Goal: Task Accomplishment & Management: Manage account settings

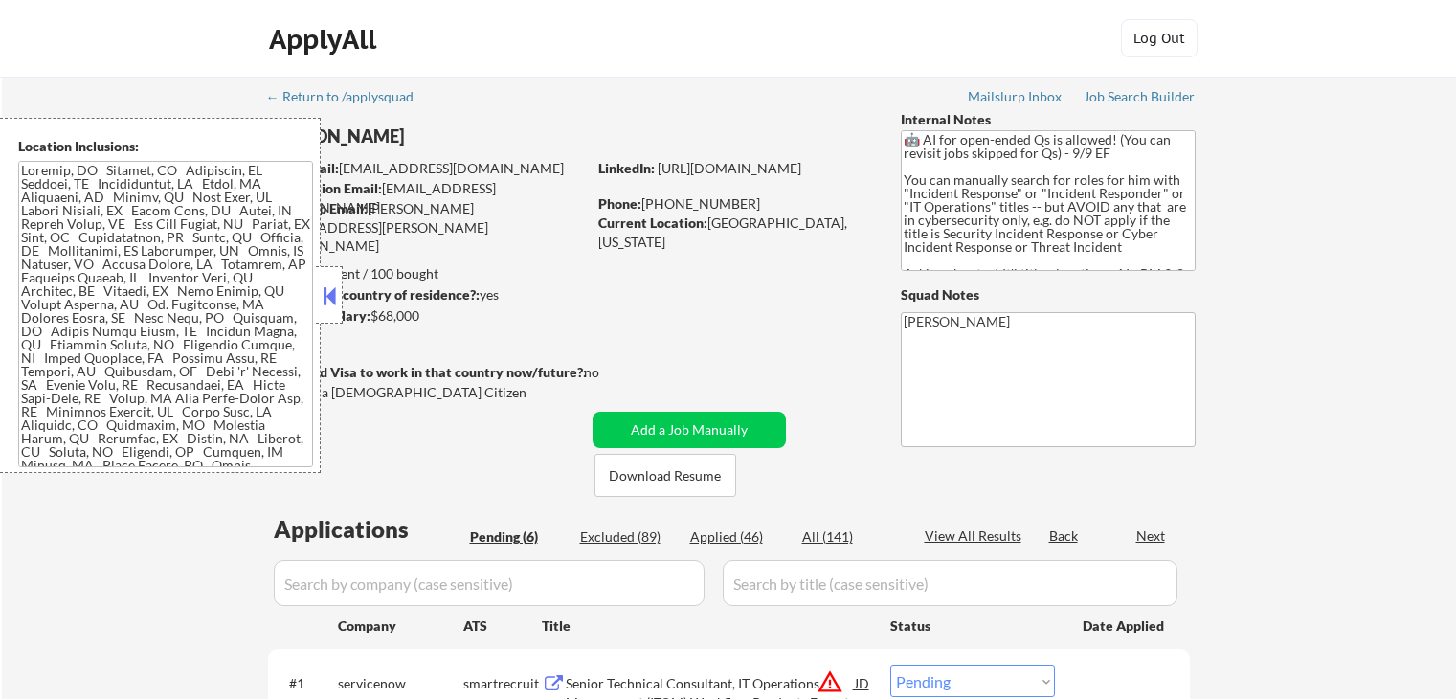
select select ""pending""
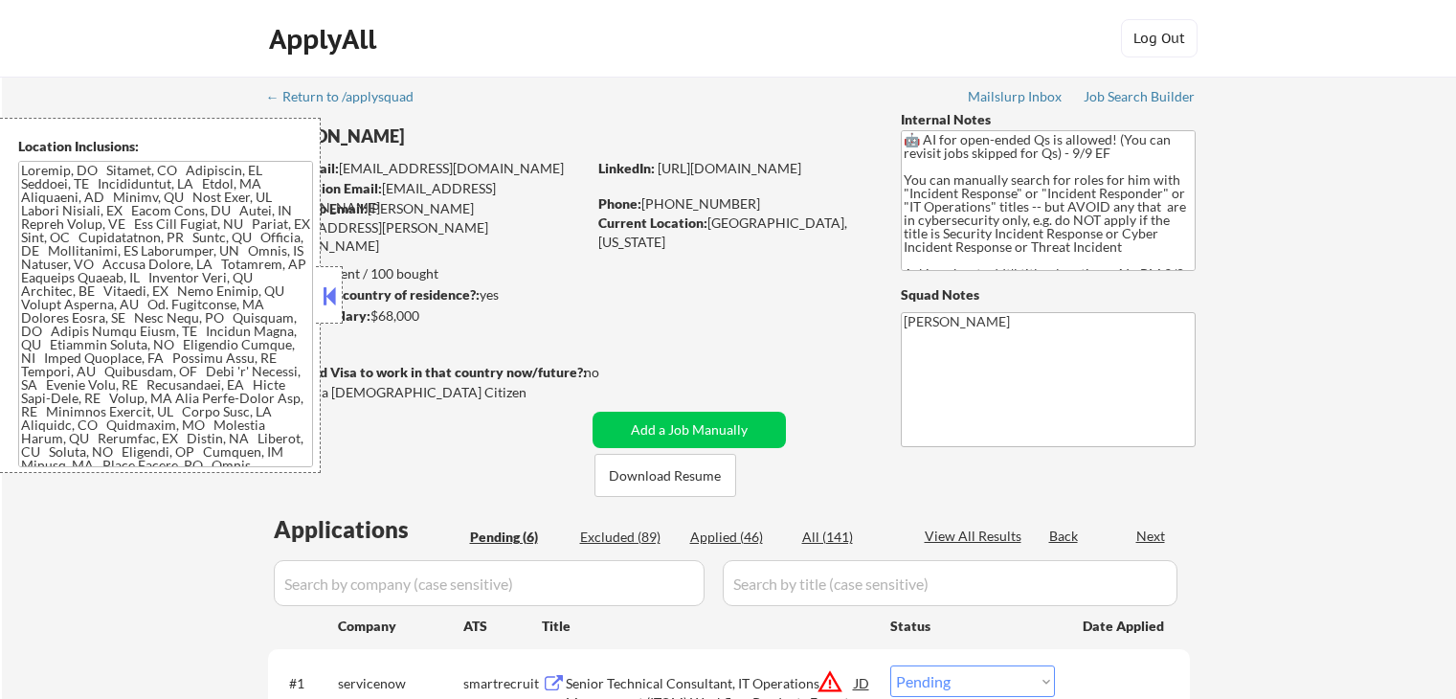
select select ""pending""
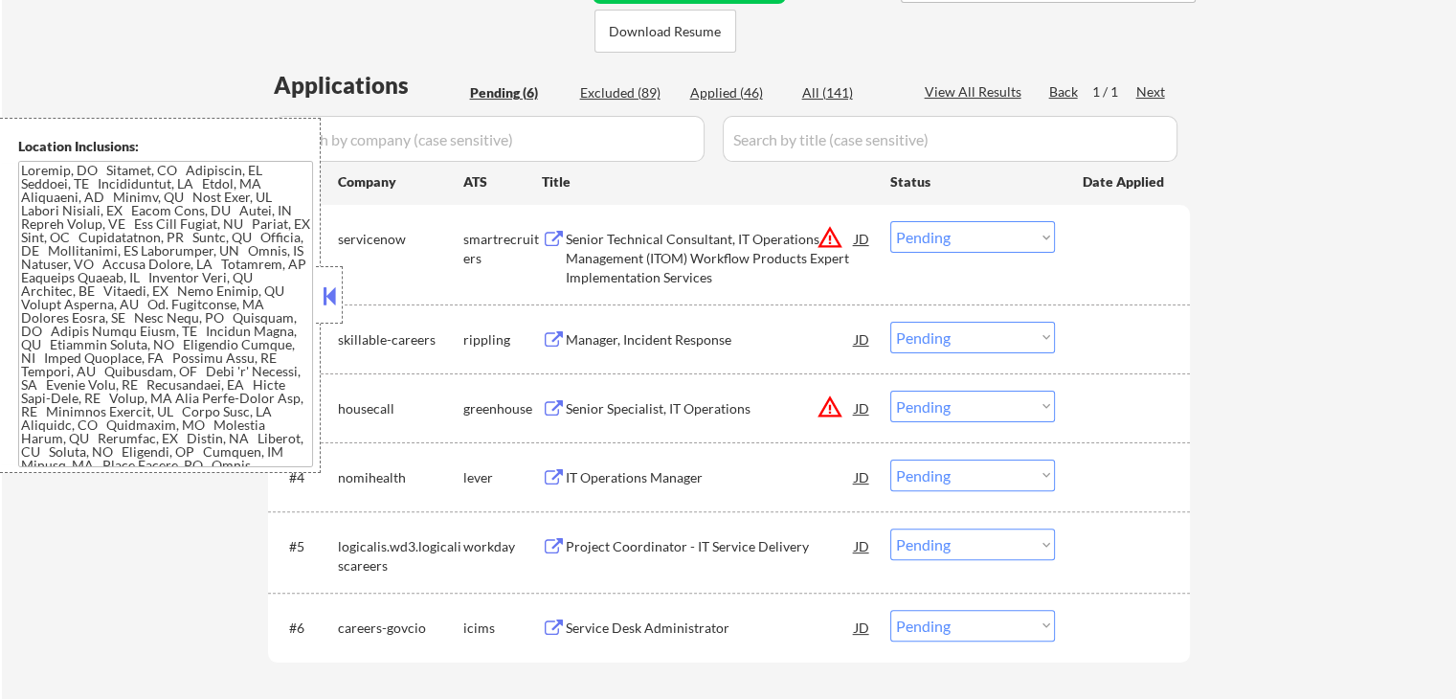
scroll to position [479, 0]
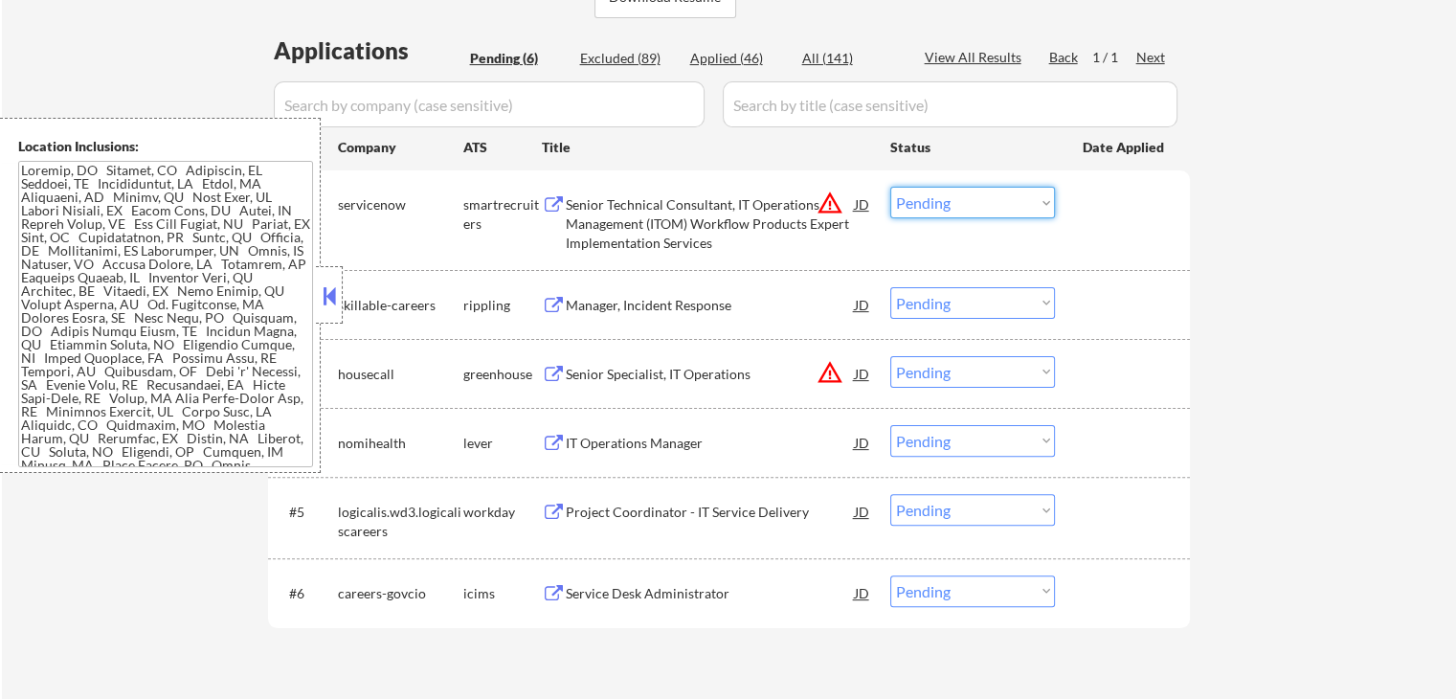
click at [936, 199] on select "Choose an option... Pending Applied Excluded (Questions) Excluded (Expired) Exc…" at bounding box center [972, 203] width 165 height 32
click at [890, 187] on select "Choose an option... Pending Applied Excluded (Questions) Excluded (Expired) Exc…" at bounding box center [972, 203] width 165 height 32
click at [1210, 296] on div "← Return to /applysquad Mailslurp Inbox Job Search Builder [PERSON_NAME] User E…" at bounding box center [729, 154] width 1454 height 1113
select select ""pending""
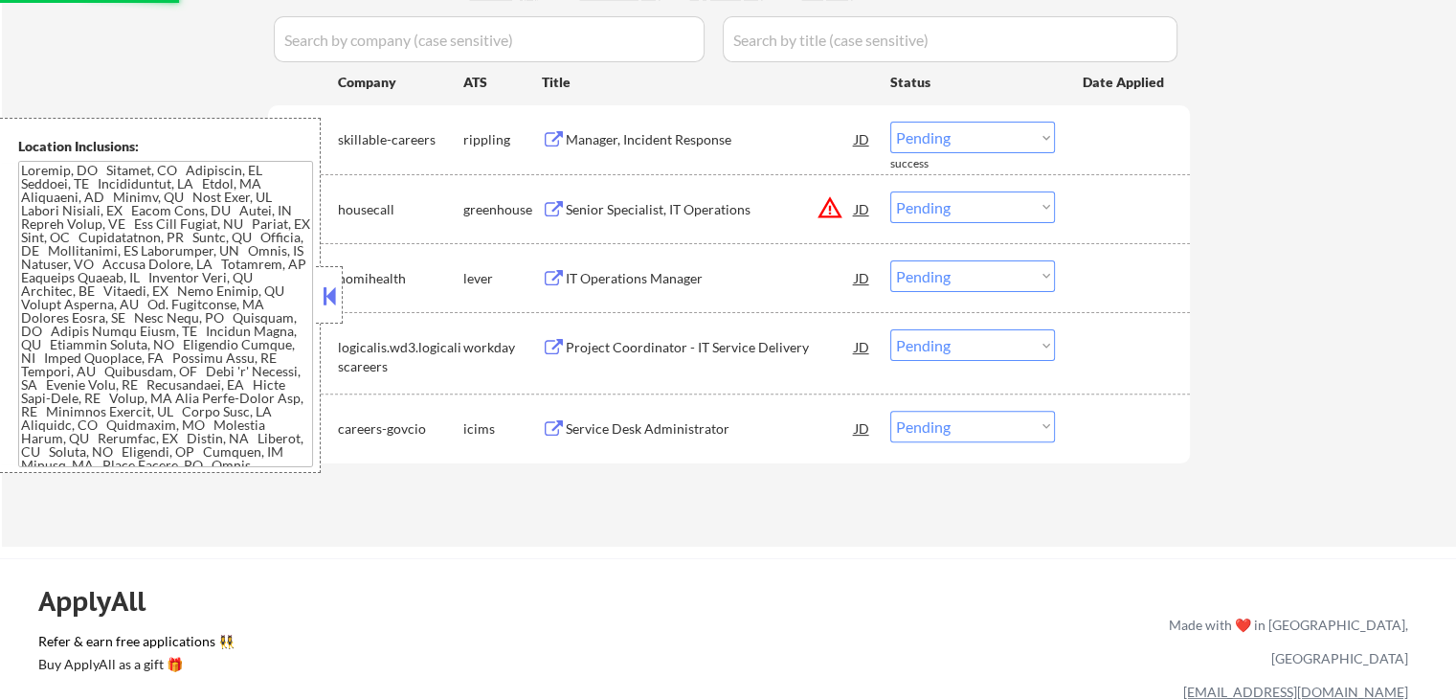
scroll to position [574, 0]
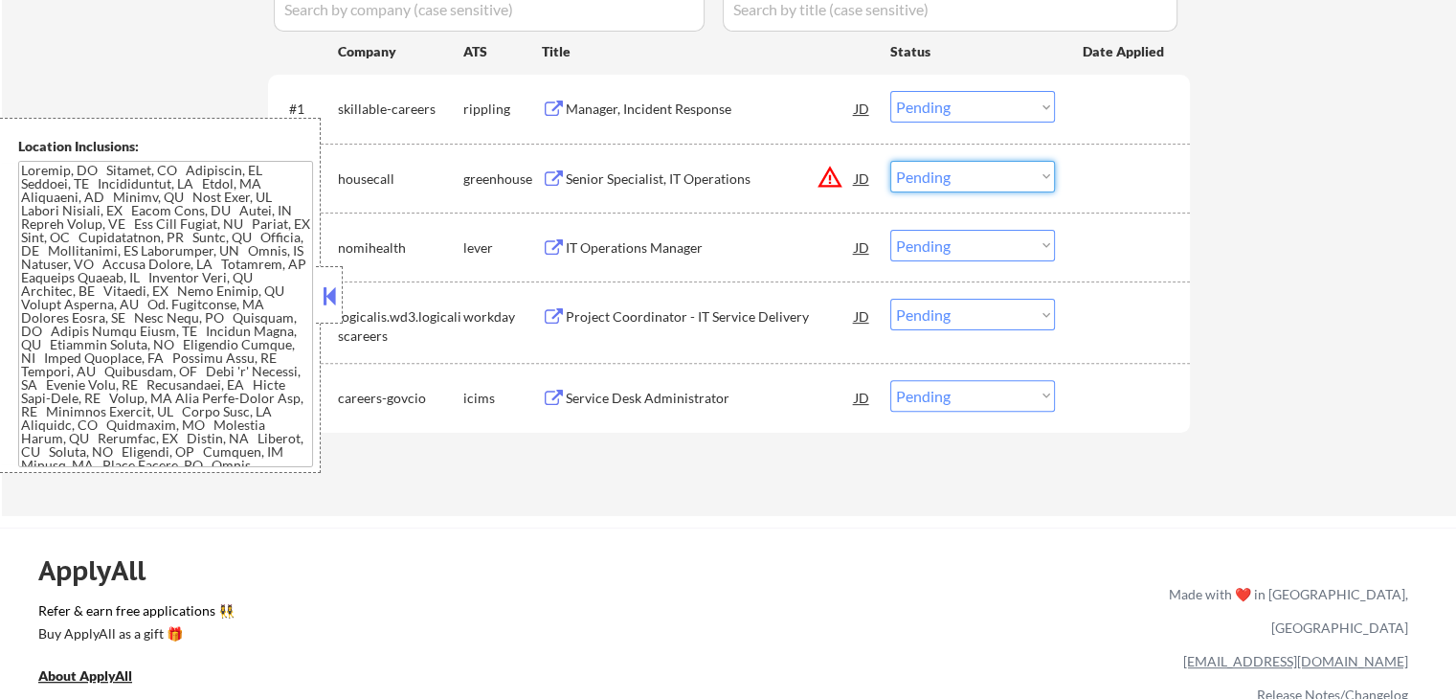
click at [949, 174] on select "Choose an option... Pending Applied Excluded (Questions) Excluded (Expired) Exc…" at bounding box center [972, 177] width 165 height 32
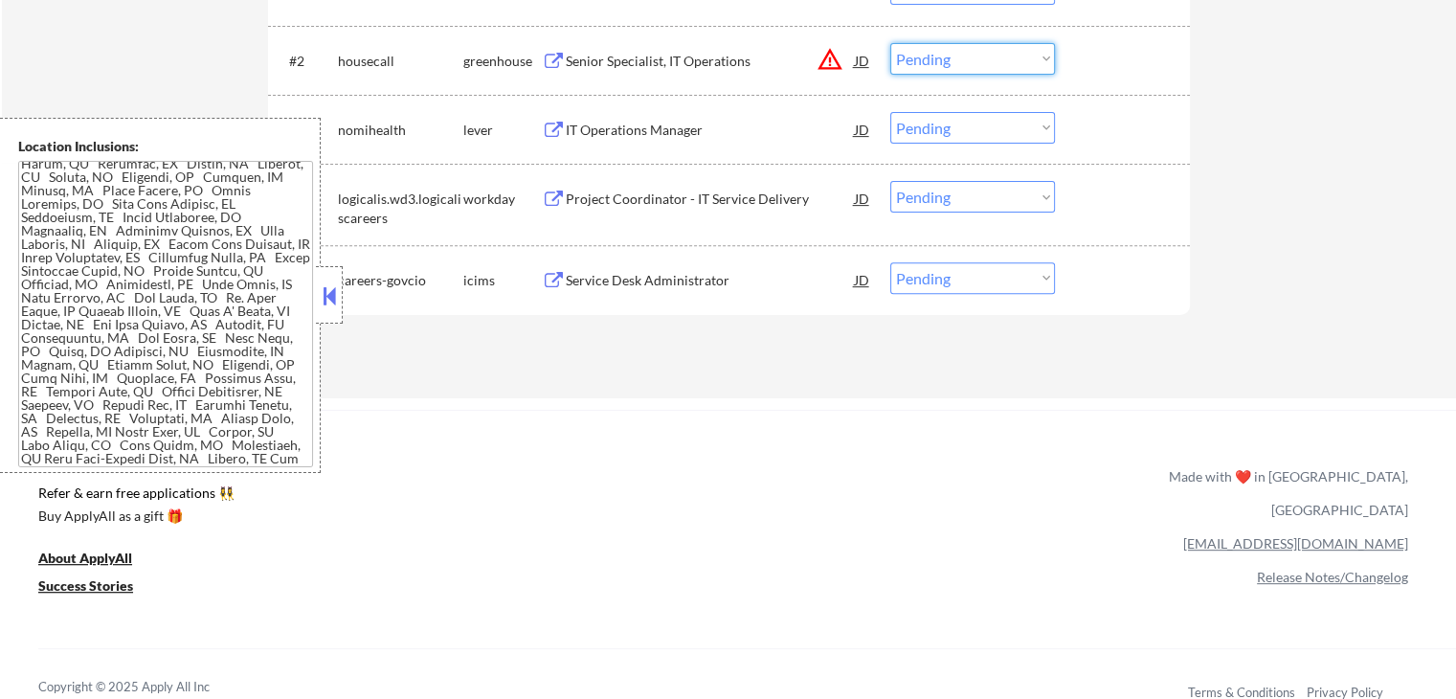
scroll to position [479, 0]
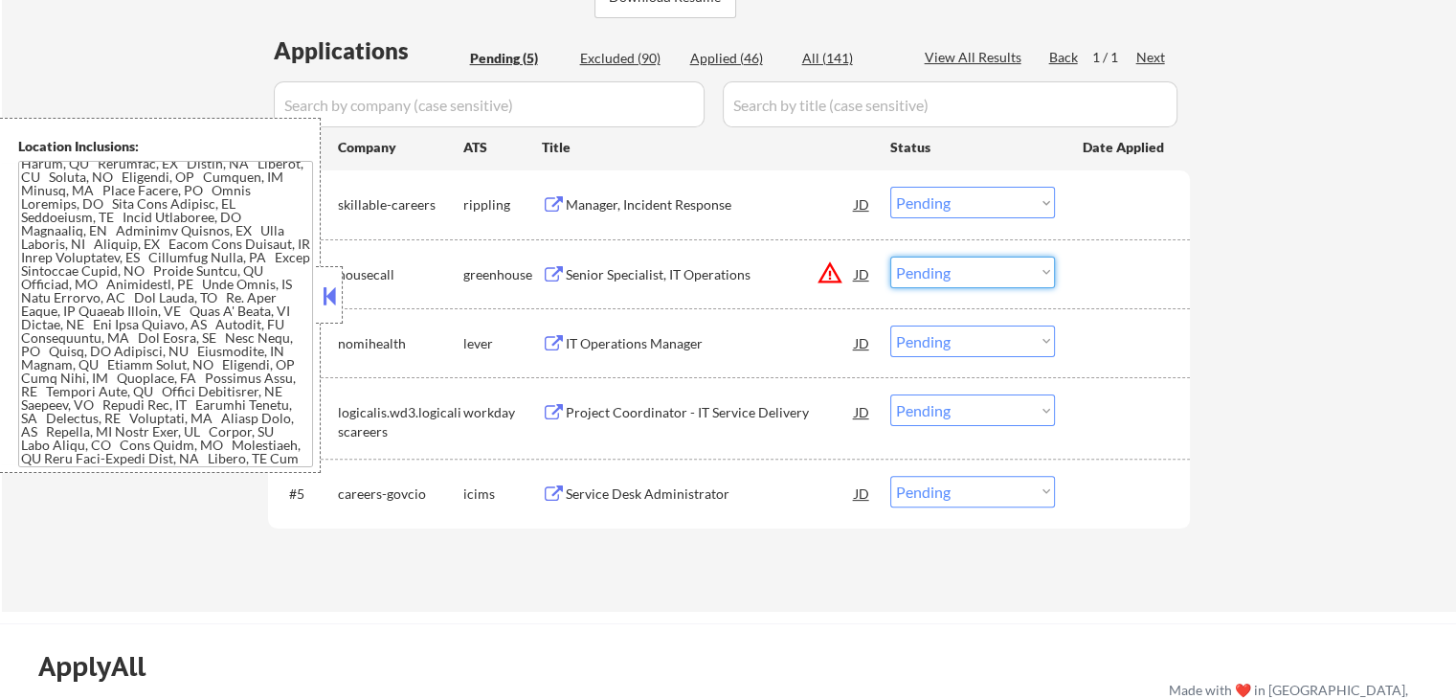
click at [953, 275] on select "Choose an option... Pending Applied Excluded (Questions) Excluded (Expired) Exc…" at bounding box center [972, 273] width 165 height 32
click at [890, 257] on select "Choose an option... Pending Applied Excluded (Questions) Excluded (Expired) Exc…" at bounding box center [972, 273] width 165 height 32
click at [1219, 315] on div "← Return to /applysquad Mailslurp Inbox Job Search Builder [PERSON_NAME] User E…" at bounding box center [729, 105] width 1454 height 1014
select select ""pending""
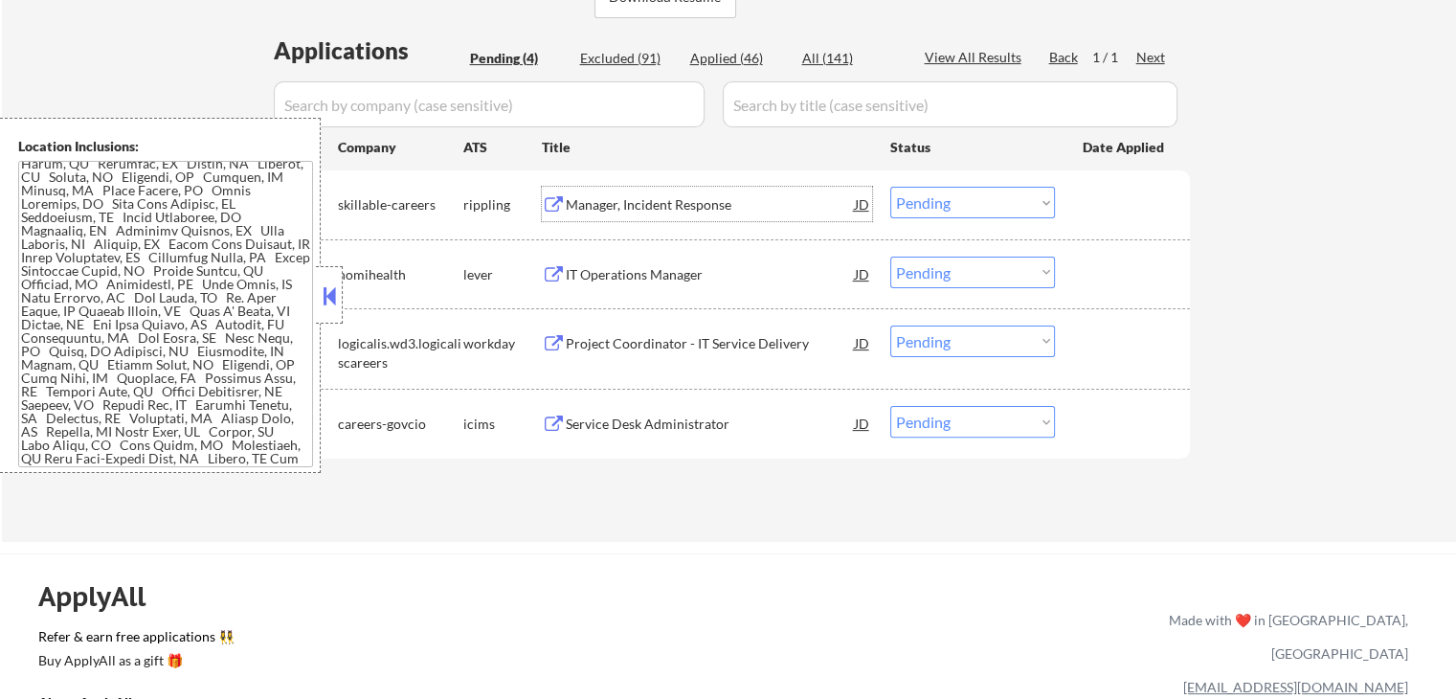
click at [714, 211] on div "Manager, Incident Response" at bounding box center [710, 204] width 289 height 19
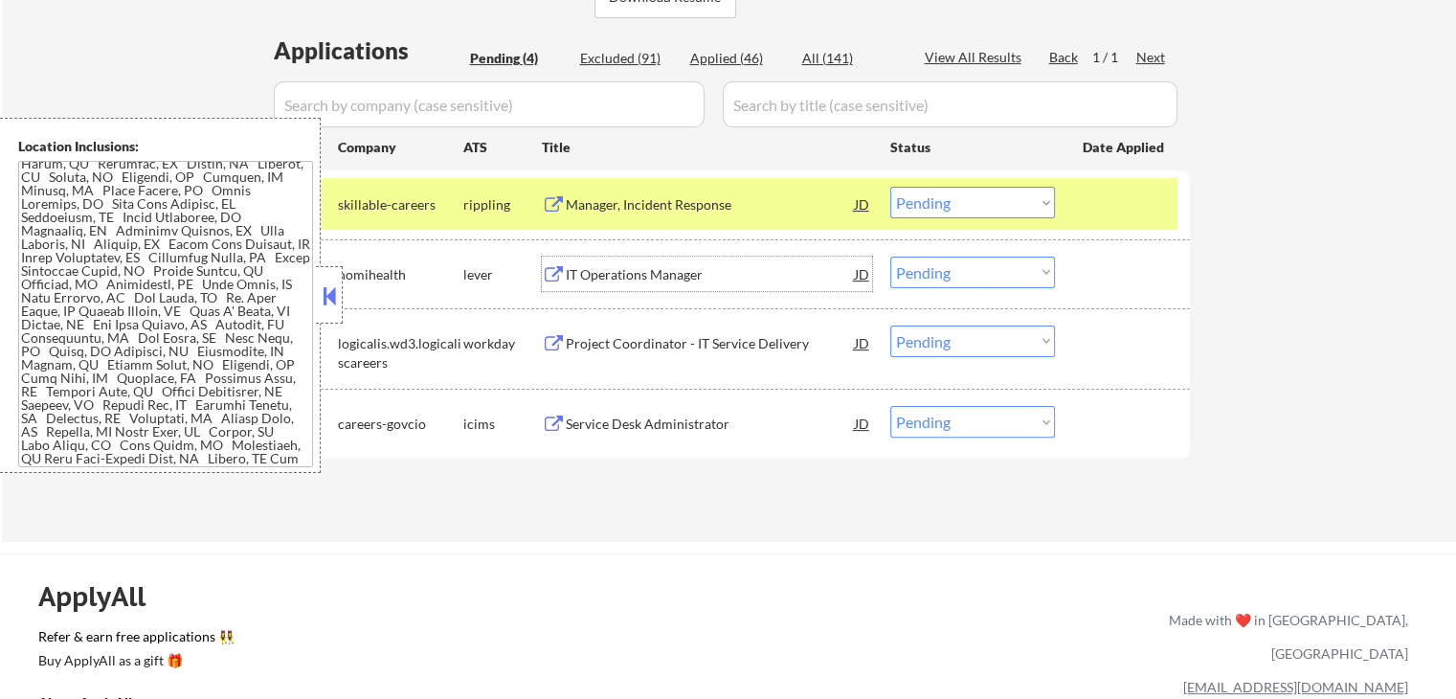
click at [728, 259] on div "IT Operations Manager" at bounding box center [710, 274] width 289 height 34
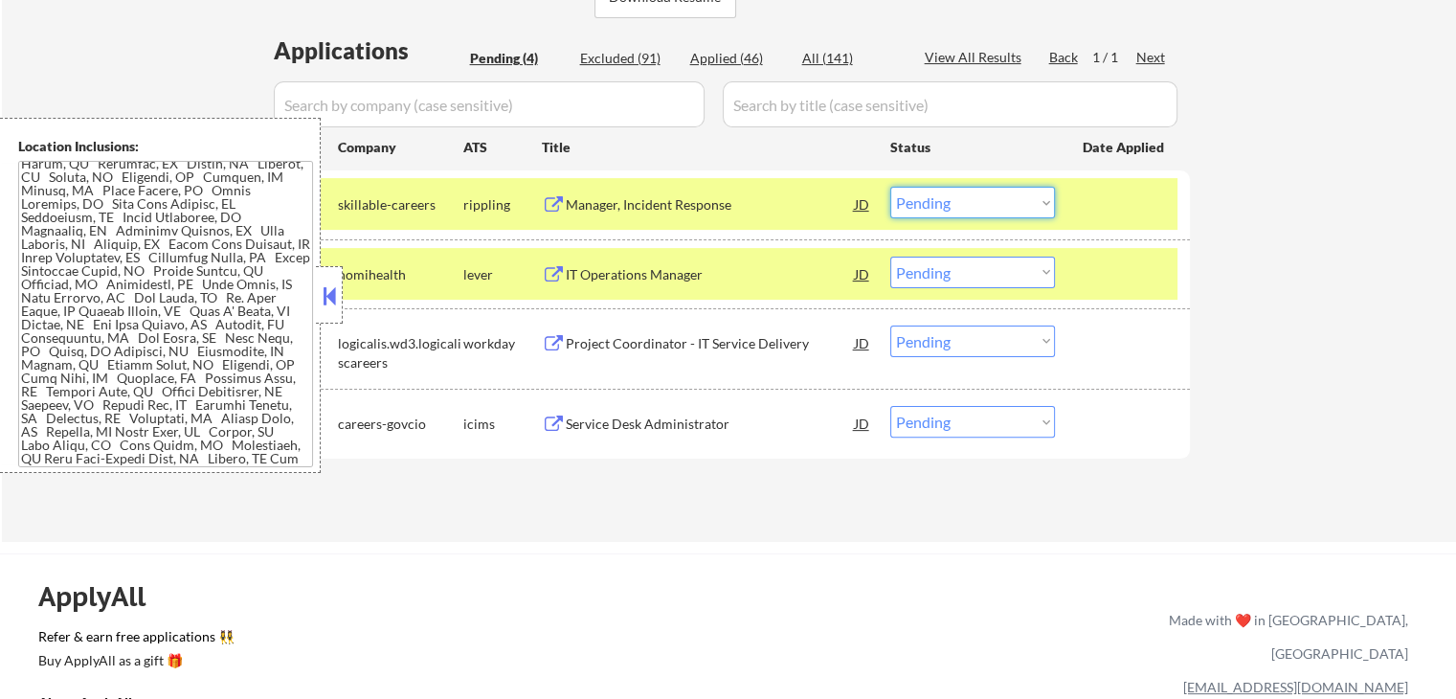
drag, startPoint x: 950, startPoint y: 189, endPoint x: 945, endPoint y: 215, distance: 27.2
click at [947, 194] on select "Choose an option... Pending Applied Excluded (Questions) Excluded (Expired) Exc…" at bounding box center [972, 203] width 165 height 32
click at [890, 187] on select "Choose an option... Pending Applied Excluded (Questions) Excluded (Expired) Exc…" at bounding box center [972, 203] width 165 height 32
click at [749, 351] on div "Project Coordinator - IT Service Delivery" at bounding box center [710, 343] width 289 height 19
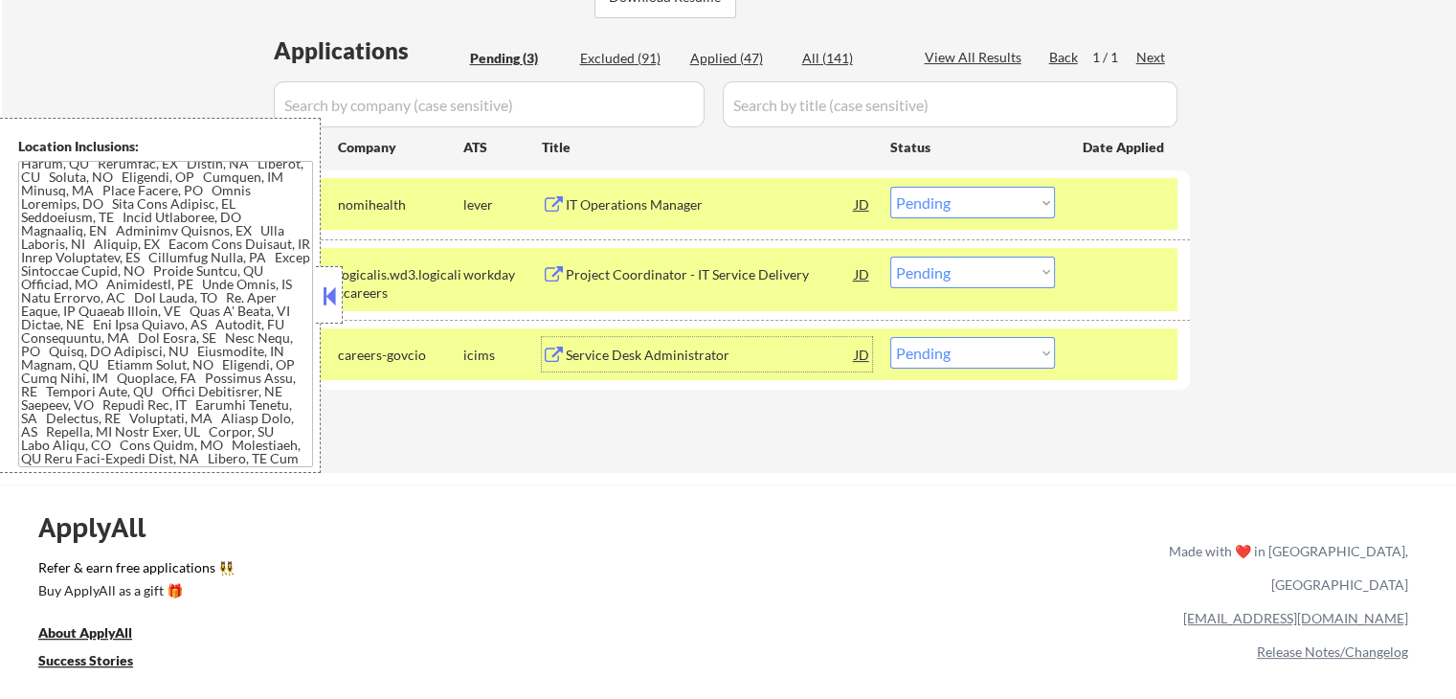
click at [942, 204] on select "Choose an option... Pending Applied Excluded (Questions) Excluded (Expired) Exc…" at bounding box center [972, 203] width 165 height 32
click at [890, 187] on select "Choose an option... Pending Applied Excluded (Questions) Excluded (Expired) Exc…" at bounding box center [972, 203] width 165 height 32
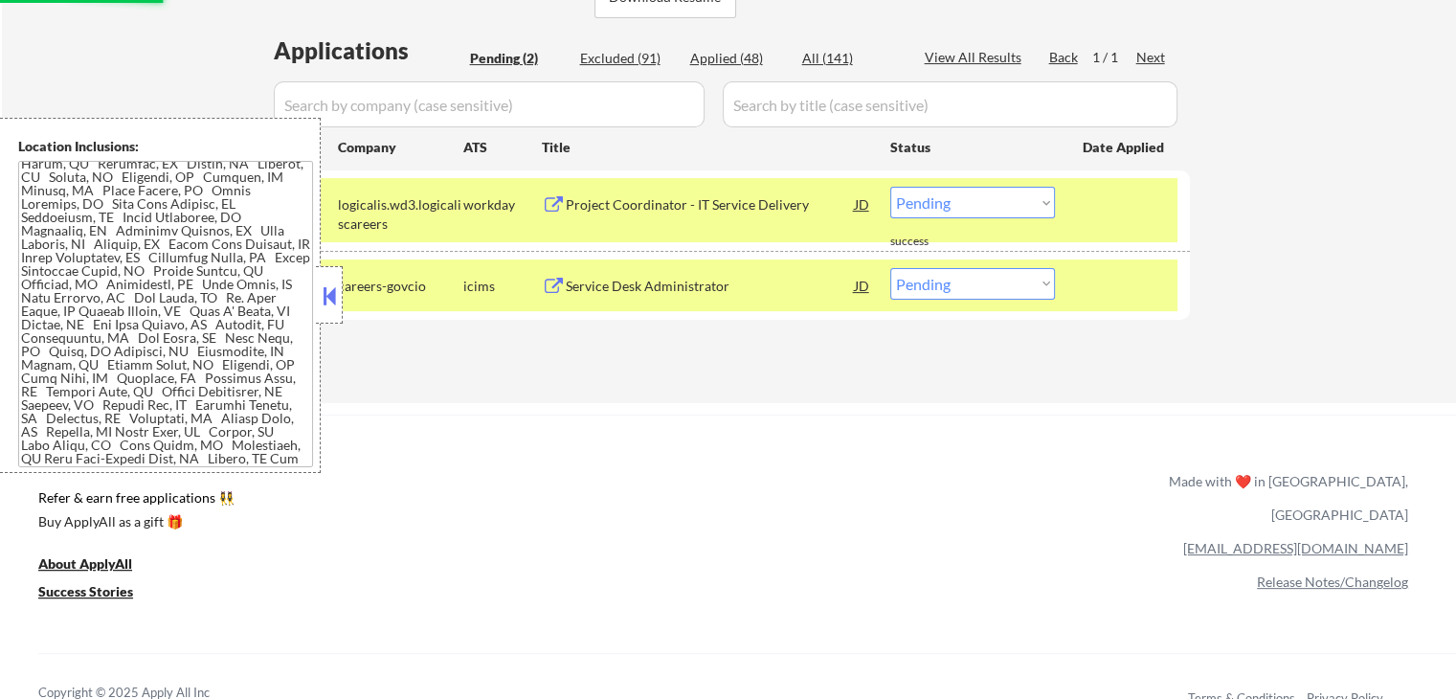
click at [739, 282] on div "Service Desk Administrator" at bounding box center [710, 286] width 289 height 19
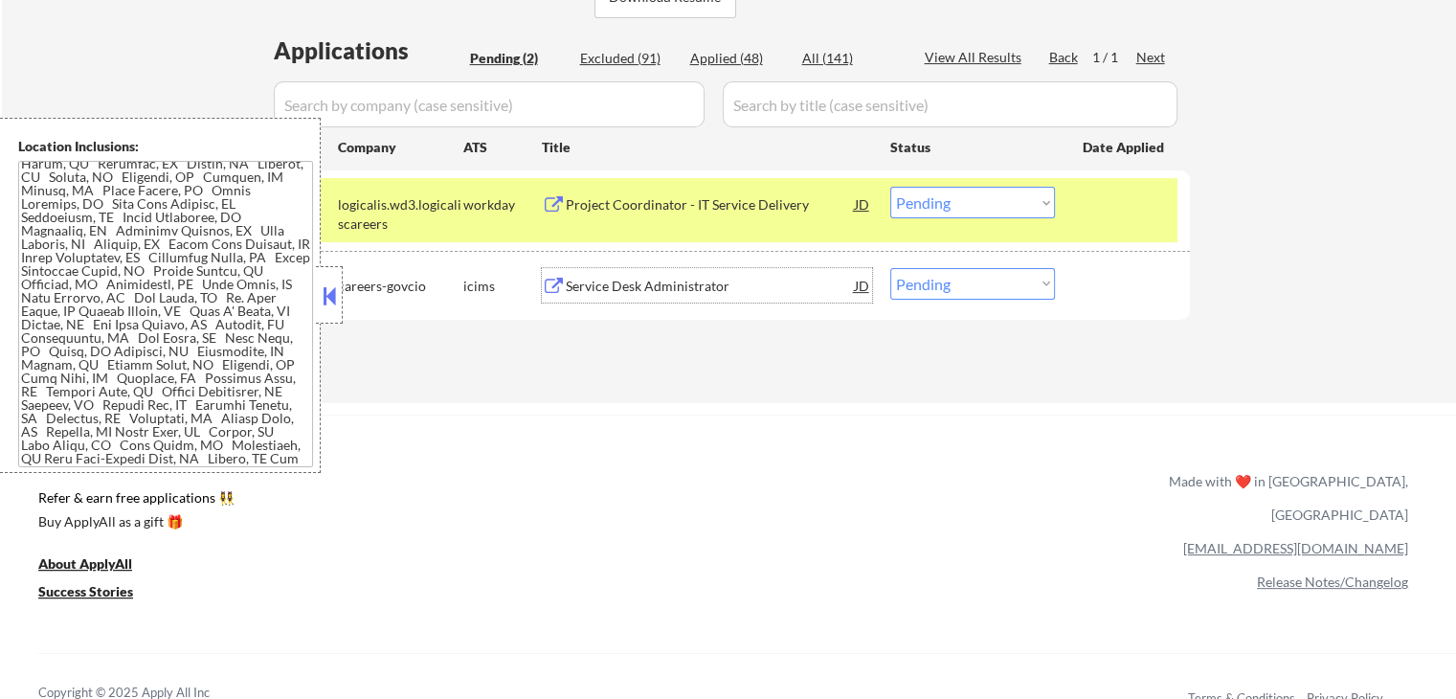
click at [962, 217] on select "Choose an option... Pending Applied Excluded (Questions) Excluded (Expired) Exc…" at bounding box center [972, 203] width 165 height 32
click at [890, 187] on select "Choose an option... Pending Applied Excluded (Questions) Excluded (Expired) Exc…" at bounding box center [972, 203] width 165 height 32
click at [818, 424] on div "ApplyAll Refer & earn free applications 👯‍♀️ Buy ApplyAll as a gift 🎁 About App…" at bounding box center [728, 564] width 1456 height 298
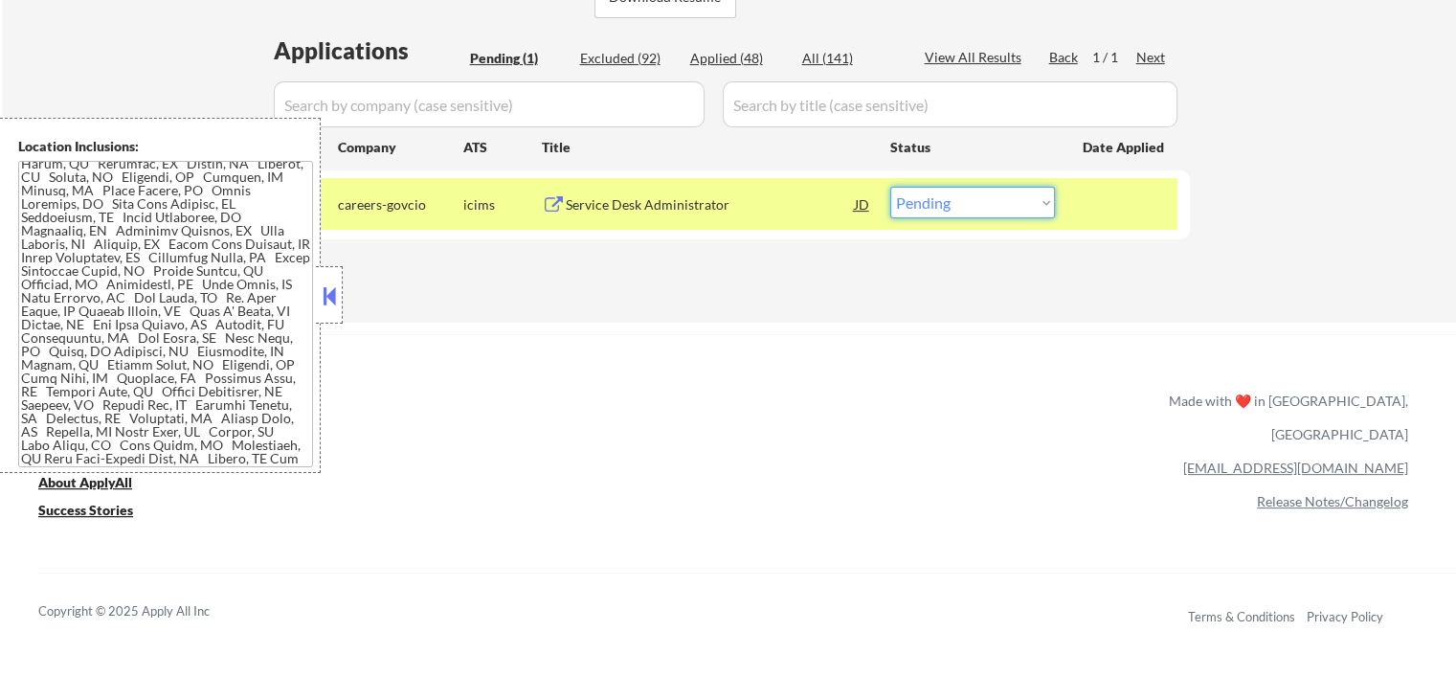
click at [963, 208] on select "Choose an option... Pending Applied Excluded (Questions) Excluded (Expired) Exc…" at bounding box center [972, 203] width 165 height 32
select select ""excluded__bad_match_""
click at [890, 187] on select "Choose an option... Pending Applied Excluded (Questions) Excluded (Expired) Exc…" at bounding box center [972, 203] width 165 height 32
